Goal: Information Seeking & Learning: Learn about a topic

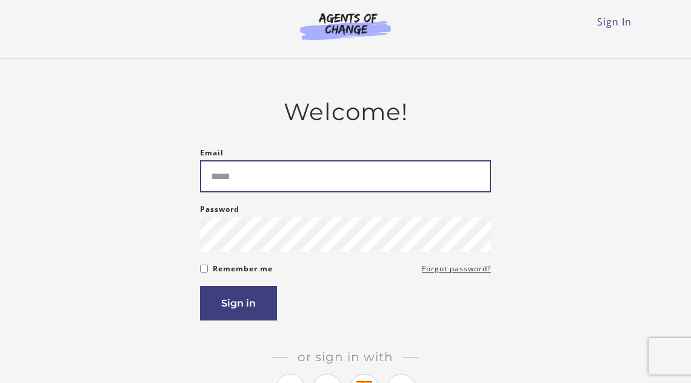
click at [231, 177] on input "Email" at bounding box center [345, 176] width 291 height 32
click at [232, 178] on input "Email" at bounding box center [345, 176] width 291 height 32
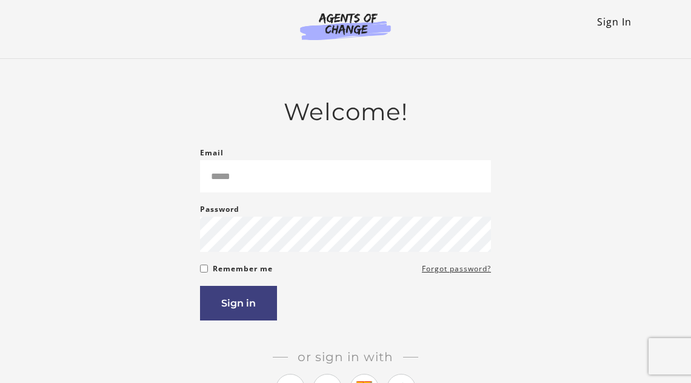
click at [604, 25] on link "Sign In" at bounding box center [614, 21] width 35 height 13
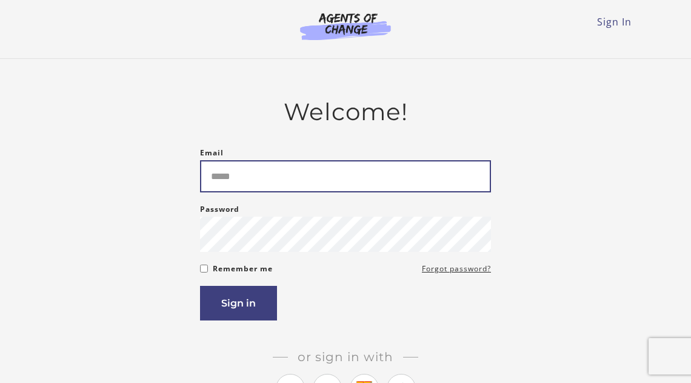
click at [335, 176] on input "Email" at bounding box center [345, 176] width 291 height 32
type input "**********"
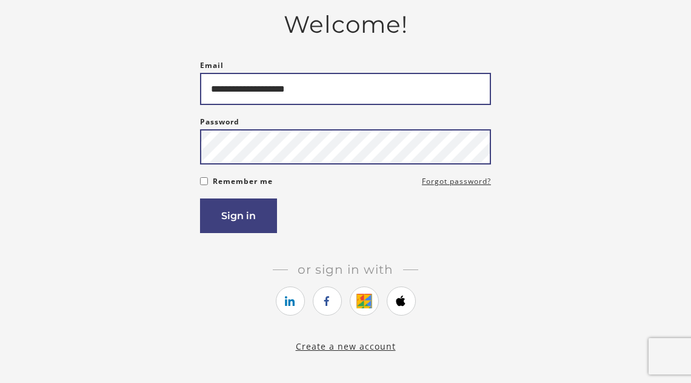
scroll to position [98, 0]
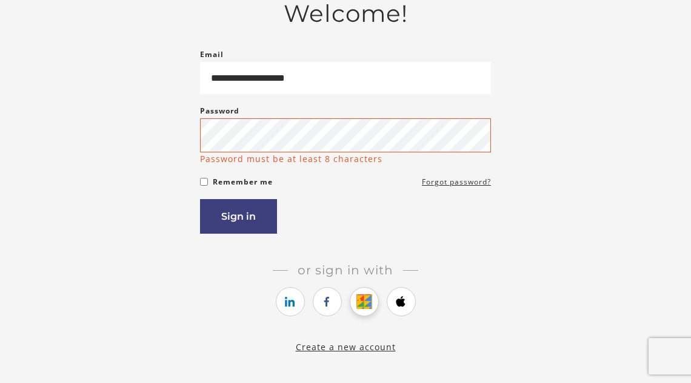
click at [358, 292] on link "https://courses.thinkific.com/users/auth/google?ss%5Breferral%5D=&ss%5Buser_ret…" at bounding box center [364, 301] width 29 height 29
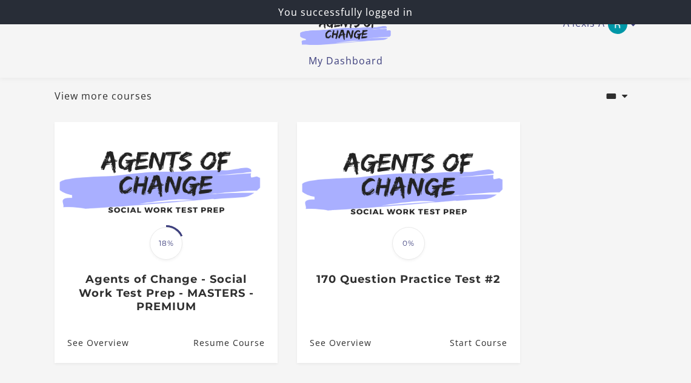
scroll to position [69, 0]
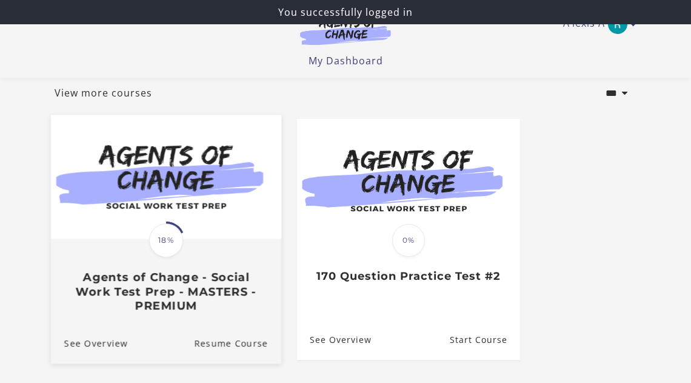
click at [249, 230] on img at bounding box center [166, 177] width 230 height 124
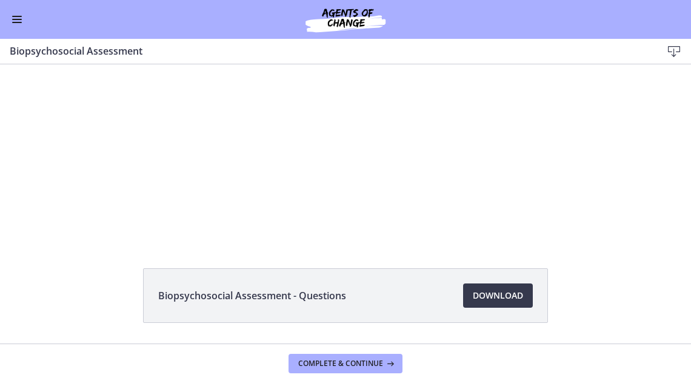
scroll to position [50, 0]
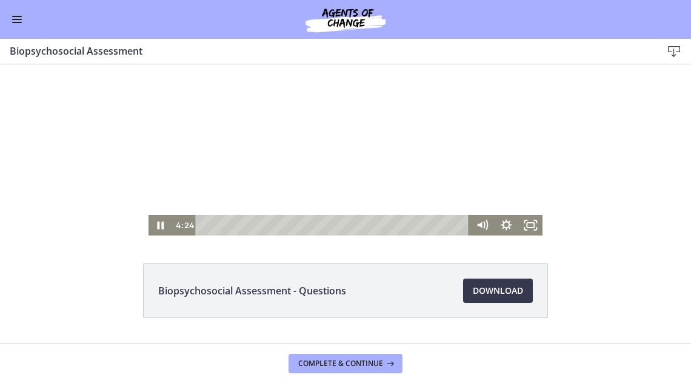
click at [315, 153] on div at bounding box center [346, 125] width 395 height 221
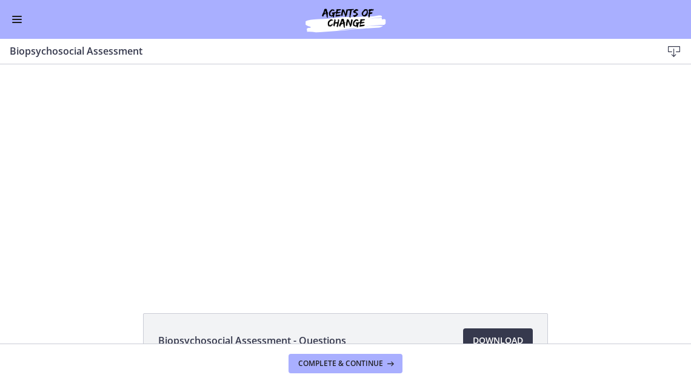
click at [23, 20] on button "Enable menu" at bounding box center [17, 19] width 15 height 15
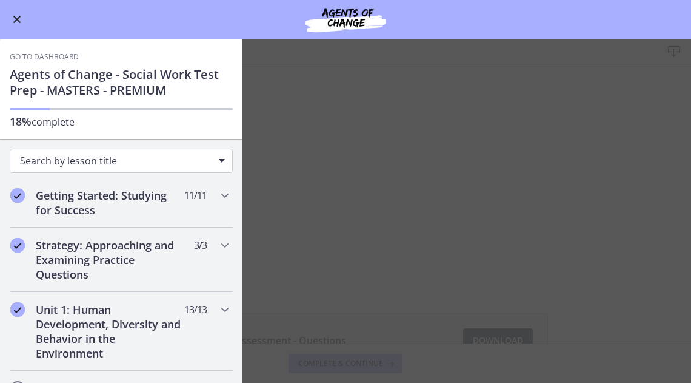
click at [133, 162] on span "Search by lesson title" at bounding box center [116, 160] width 193 height 13
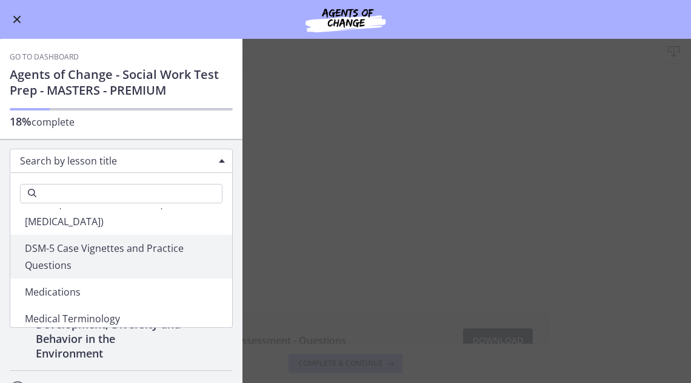
scroll to position [1352, 0]
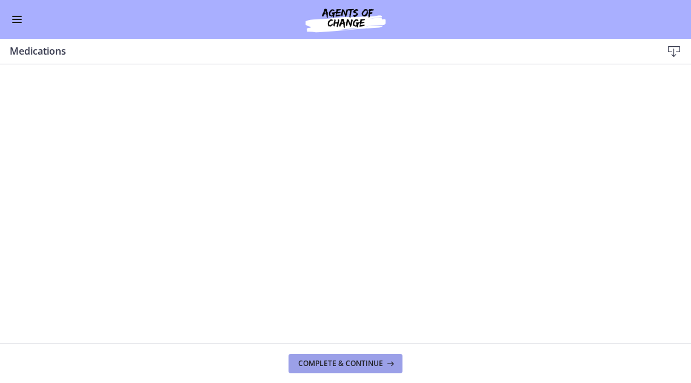
click at [321, 359] on span "Complete & continue" at bounding box center [340, 363] width 85 height 10
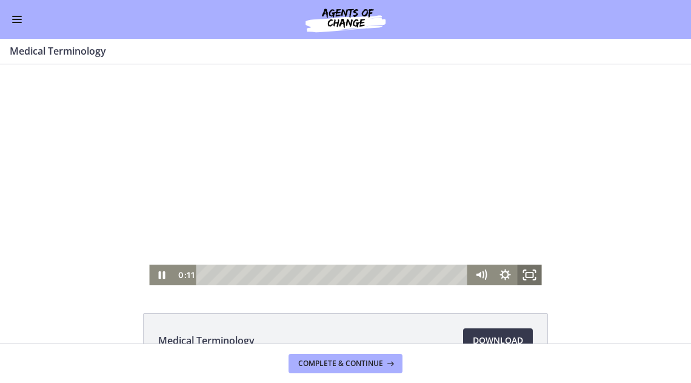
click at [519, 284] on icon "Fullscreen" at bounding box center [530, 274] width 24 height 21
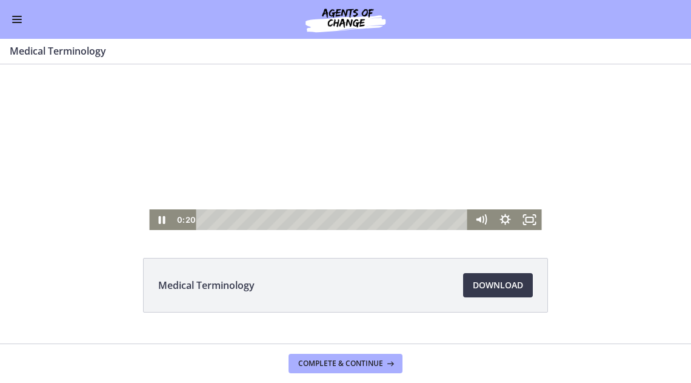
scroll to position [82, 0]
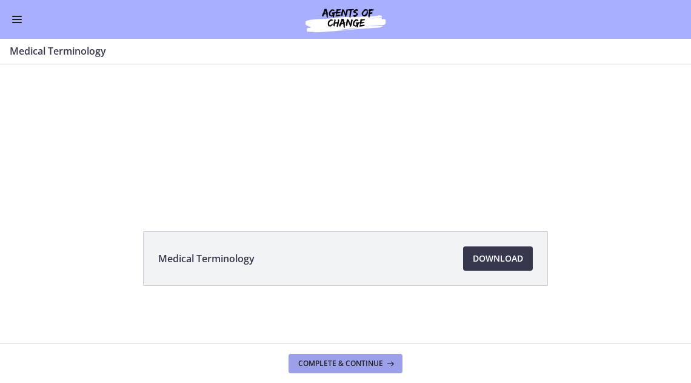
click at [323, 363] on span "Complete & continue" at bounding box center [340, 363] width 85 height 10
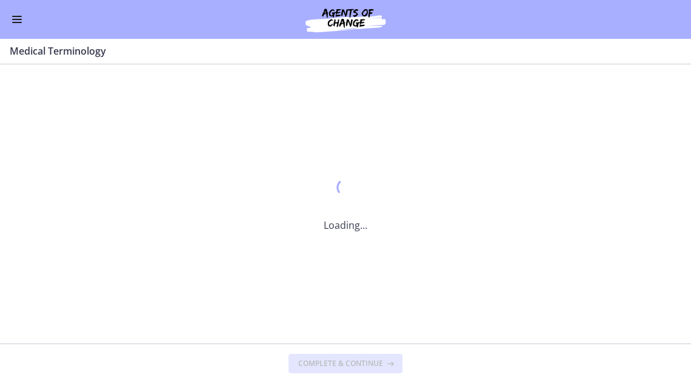
scroll to position [0, 0]
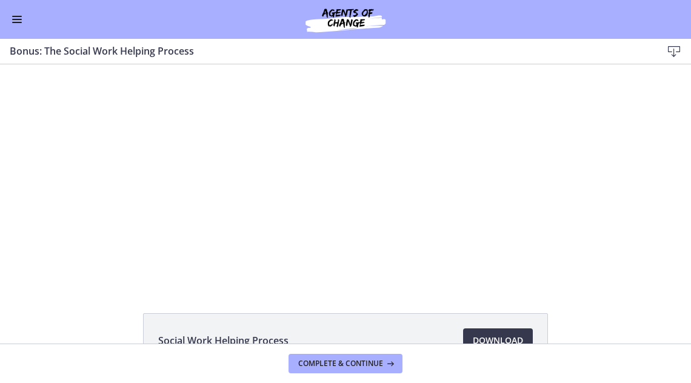
click at [16, 13] on button "Enable menu" at bounding box center [17, 19] width 15 height 15
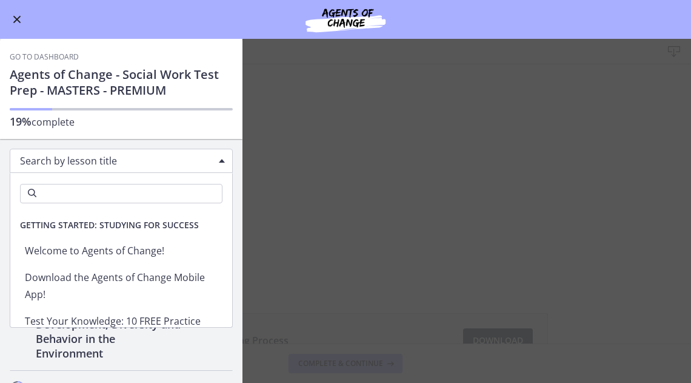
click at [80, 152] on div "Search by lesson title" at bounding box center [121, 161] width 223 height 24
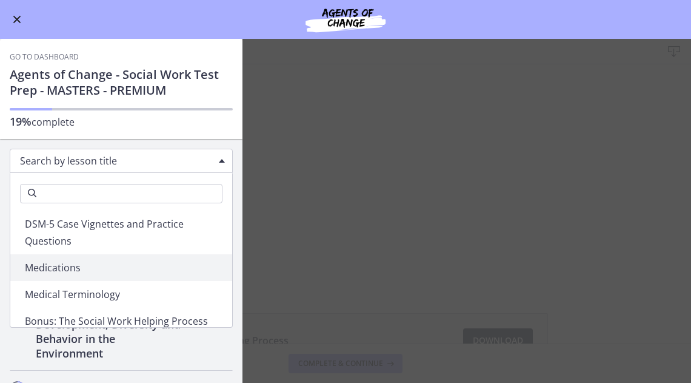
scroll to position [1361, 0]
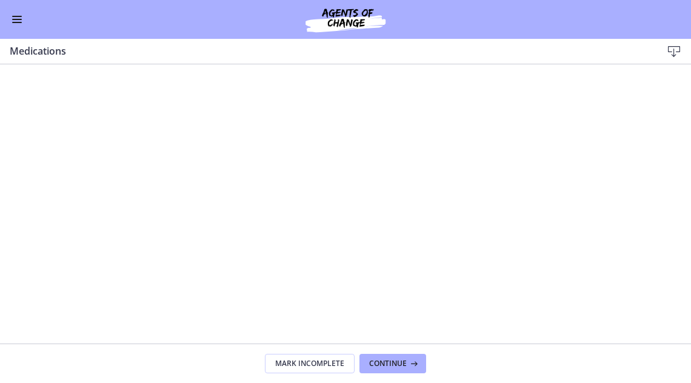
click at [677, 51] on icon at bounding box center [674, 51] width 15 height 15
